Goal: Task Accomplishment & Management: Use online tool/utility

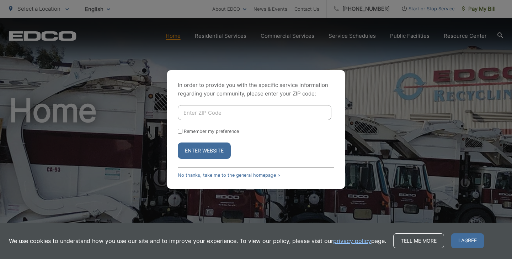
click at [219, 114] on input "Enter ZIP Code" at bounding box center [255, 112] width 154 height 15
type input "92024"
click at [210, 151] on button "Enter Website" at bounding box center [204, 150] width 53 height 16
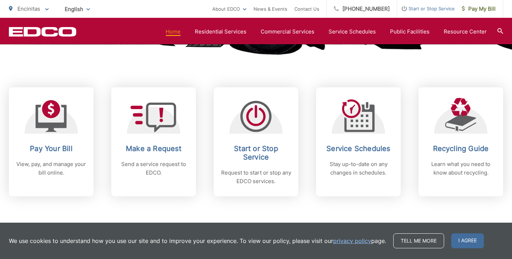
scroll to position [265, 0]
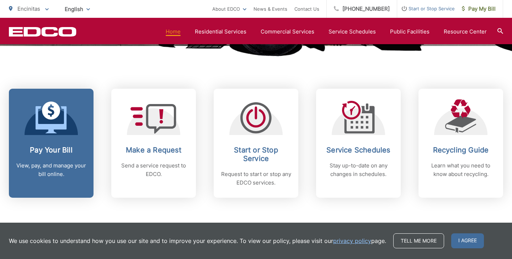
click at [56, 126] on icon at bounding box center [51, 119] width 31 height 27
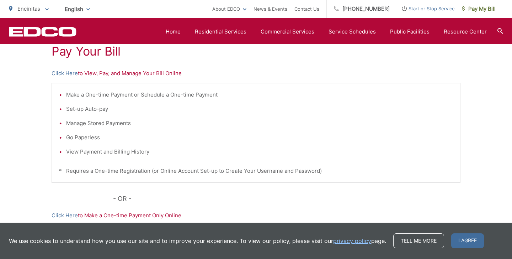
scroll to position [131, 0]
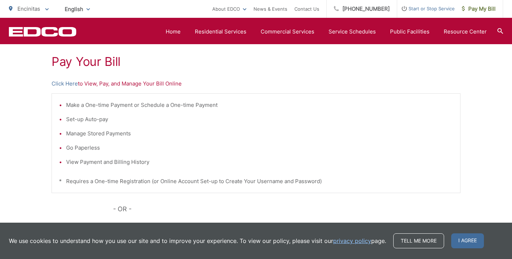
click at [126, 84] on p "Click Here to View, Pay, and Manage Your Bill Online" at bounding box center [256, 83] width 409 height 9
click at [68, 83] on link "Click Here" at bounding box center [65, 83] width 26 height 9
